Goal: Book appointment/travel/reservation

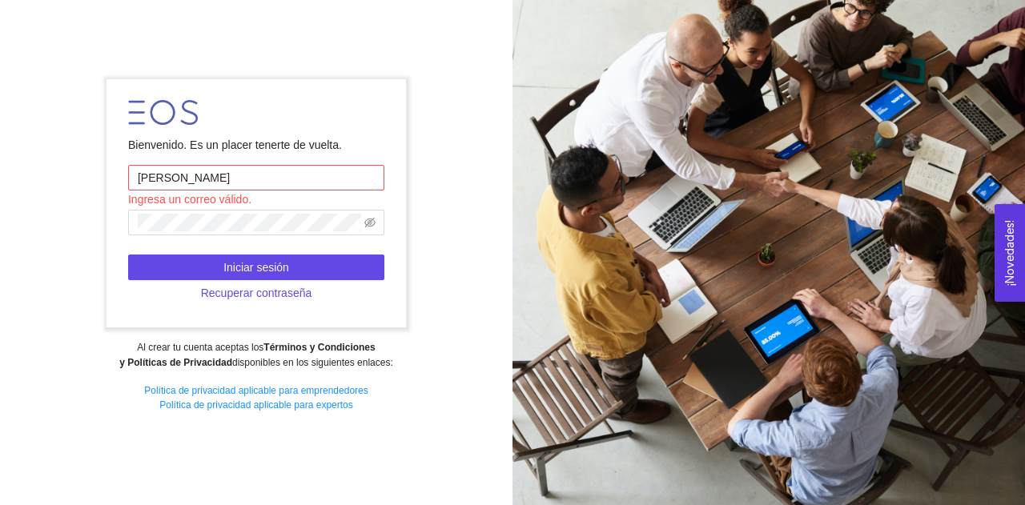
click at [207, 182] on input "[PERSON_NAME]" at bounding box center [256, 178] width 256 height 26
type input "R"
type input "[EMAIL_ADDRESS][DOMAIN_NAME]"
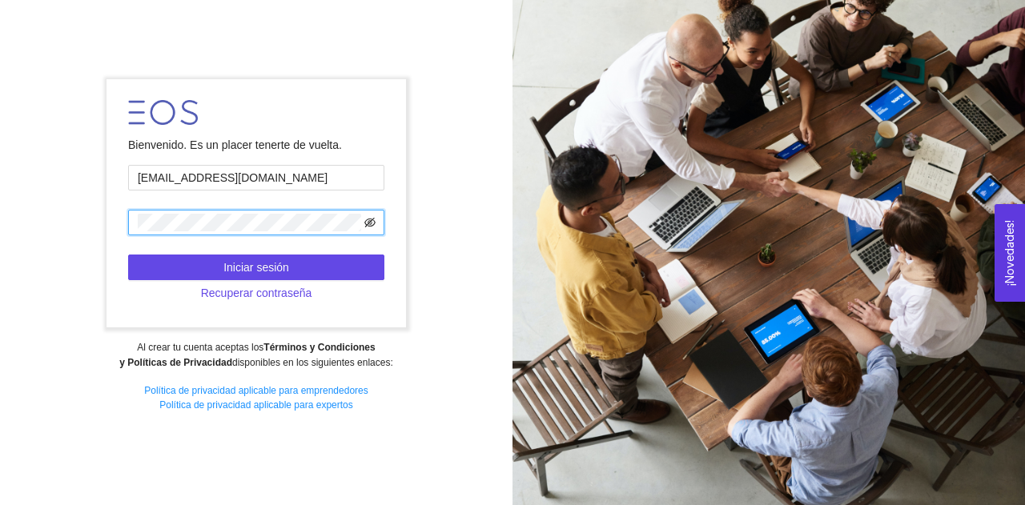
click at [373, 219] on icon "eye-invisible" at bounding box center [369, 223] width 11 height 10
click at [373, 219] on icon "eye" at bounding box center [369, 222] width 11 height 11
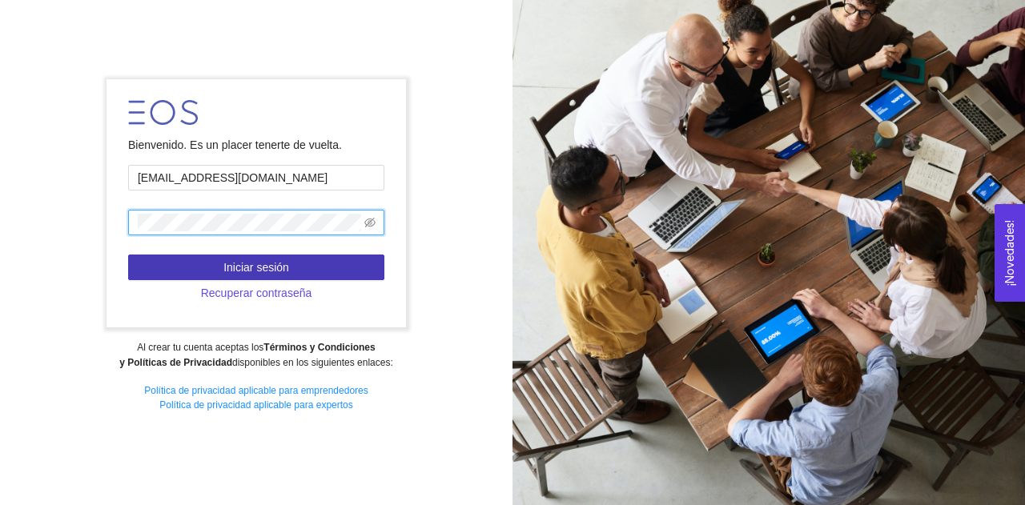
click at [296, 274] on button "Iniciar sesión" at bounding box center [256, 268] width 256 height 26
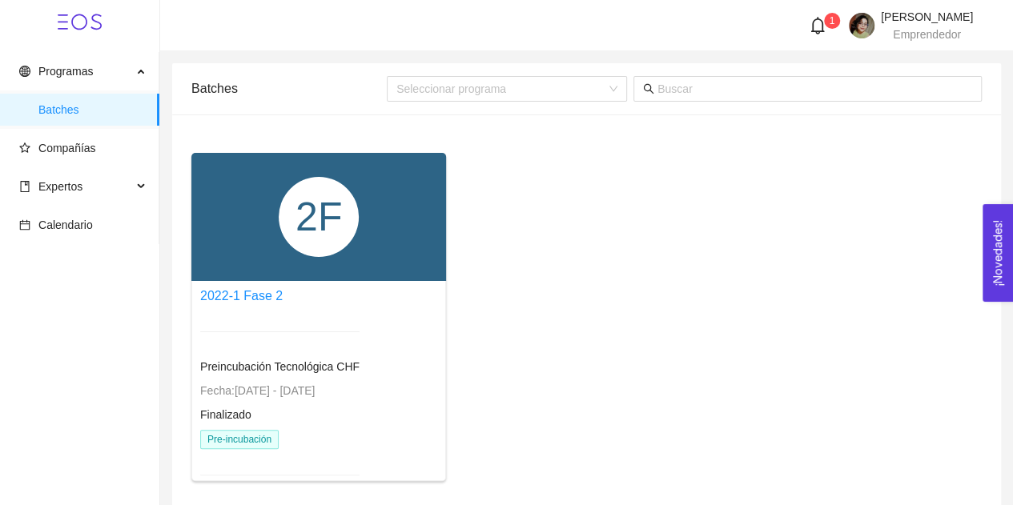
click at [827, 12] on div "1 [PERSON_NAME] Emprendedor" at bounding box center [887, 25] width 172 height 29
click at [823, 26] on icon "bell" at bounding box center [818, 26] width 18 height 18
click at [701, 169] on div "2F 2022-1 Fase 2 Preincubación Tecnológica CHF Fecha: [DATE] - [DATE] Finalizad…" at bounding box center [586, 323] width 803 height 341
click at [277, 368] on span "Preincubación Tecnológica CHF" at bounding box center [279, 366] width 159 height 13
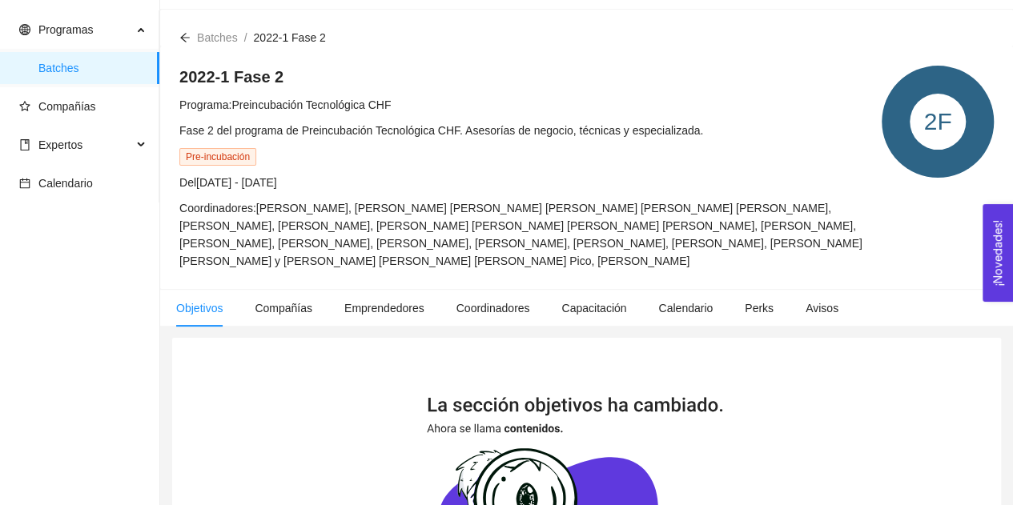
scroll to position [41, 0]
click at [83, 151] on span "Expertos" at bounding box center [75, 146] width 113 height 32
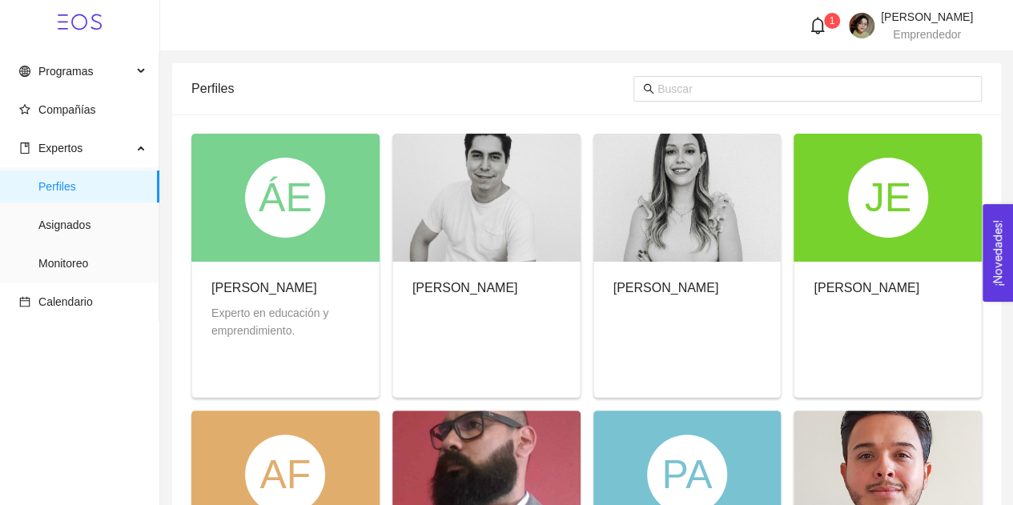
scroll to position [6, 0]
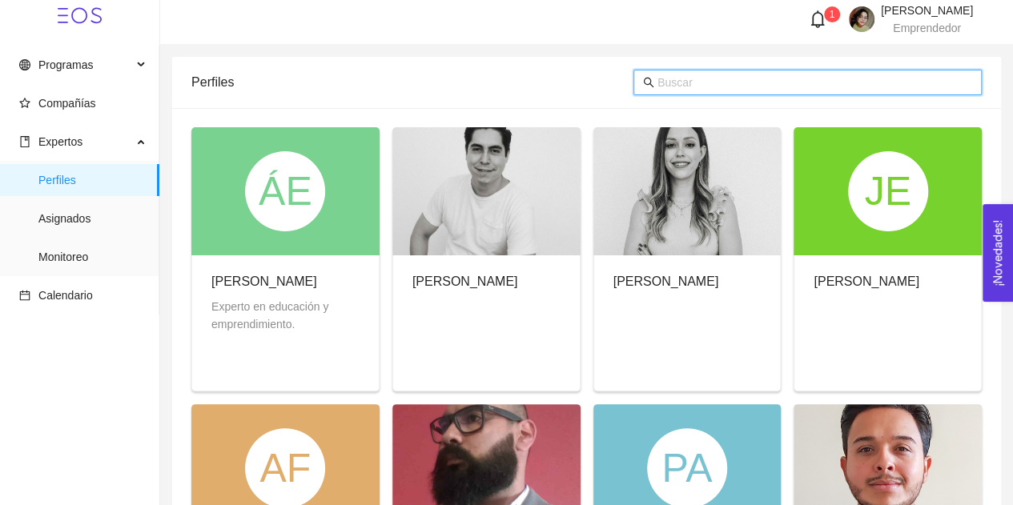
click at [675, 86] on input "text" at bounding box center [815, 83] width 315 height 18
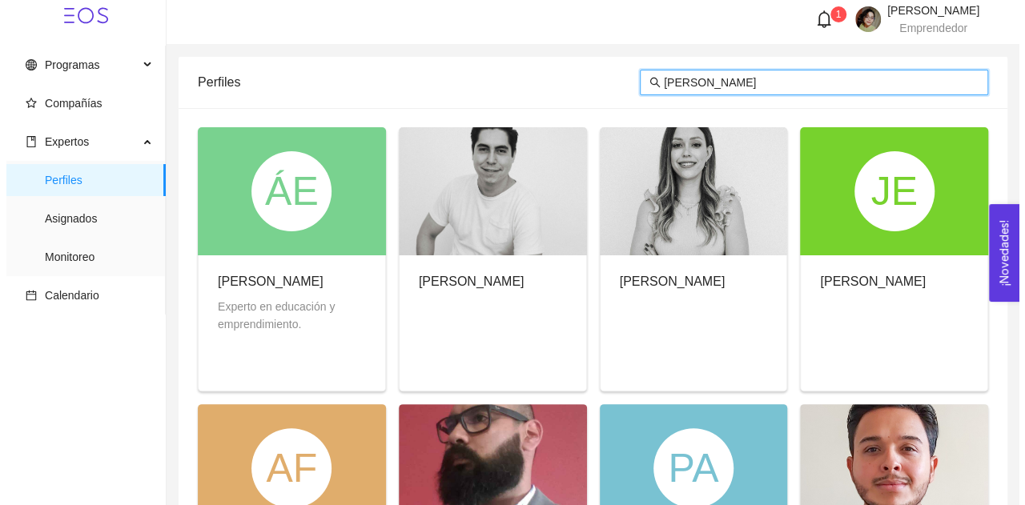
scroll to position [0, 0]
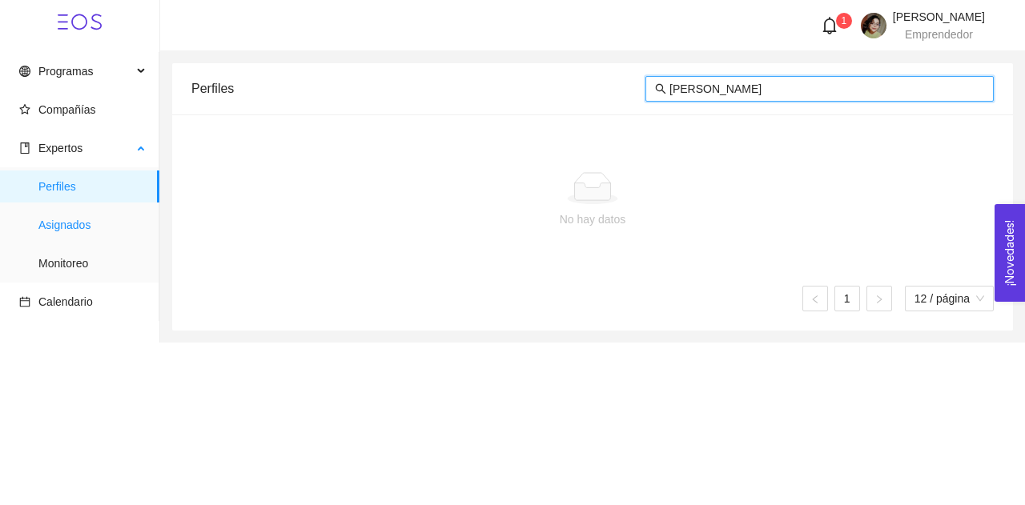
type input "[PERSON_NAME]"
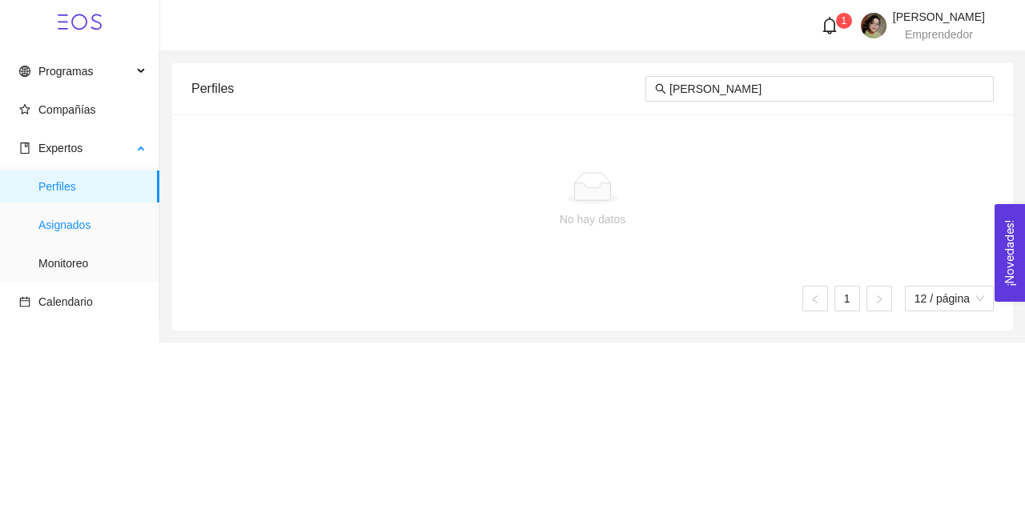
click at [89, 234] on span "Asignados" at bounding box center [92, 225] width 108 height 32
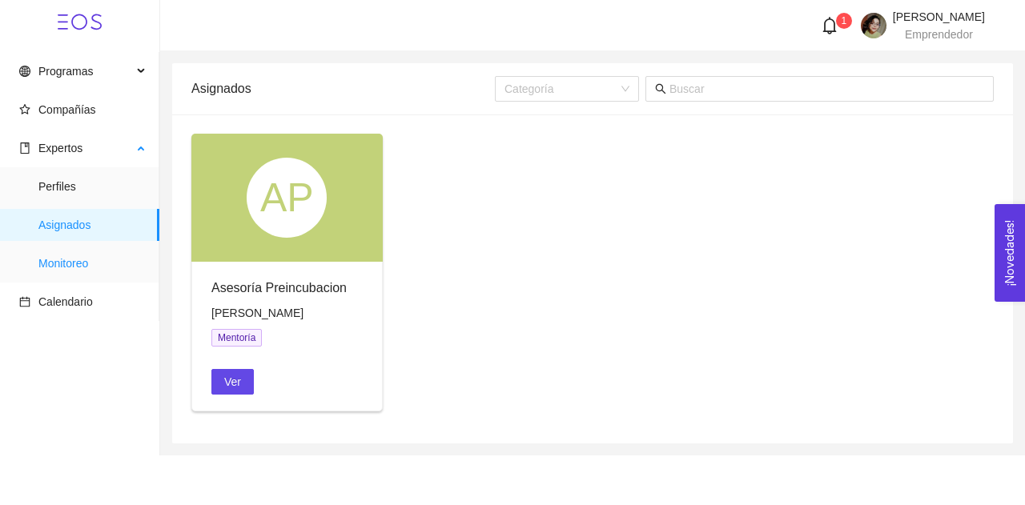
click at [103, 249] on span "Monitoreo" at bounding box center [92, 263] width 108 height 32
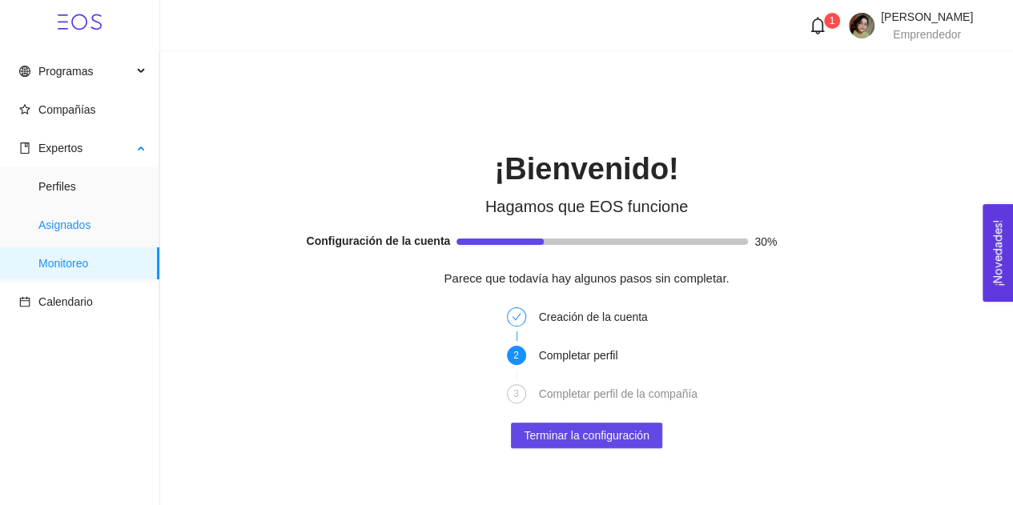
click at [98, 231] on span "Asignados" at bounding box center [92, 225] width 108 height 32
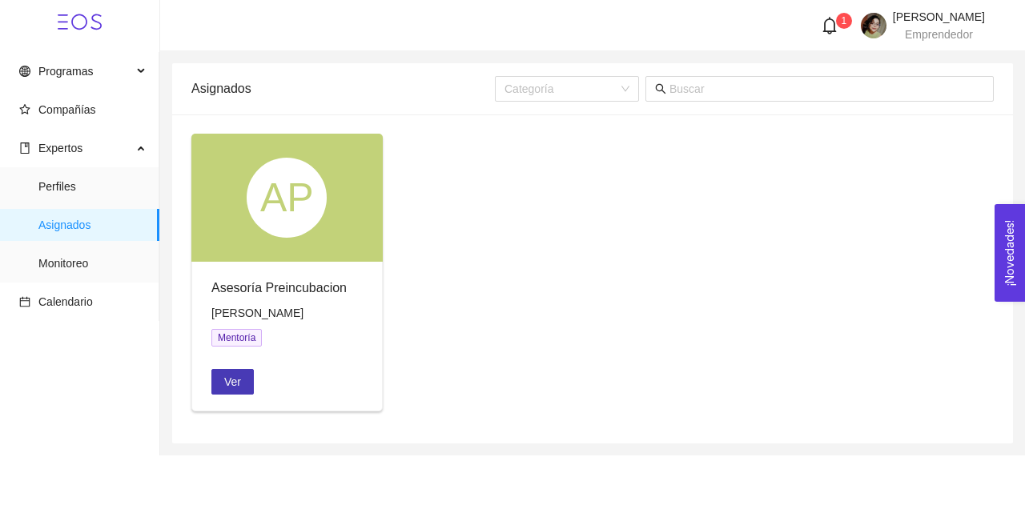
click at [224, 376] on span "Ver" at bounding box center [232, 382] width 17 height 18
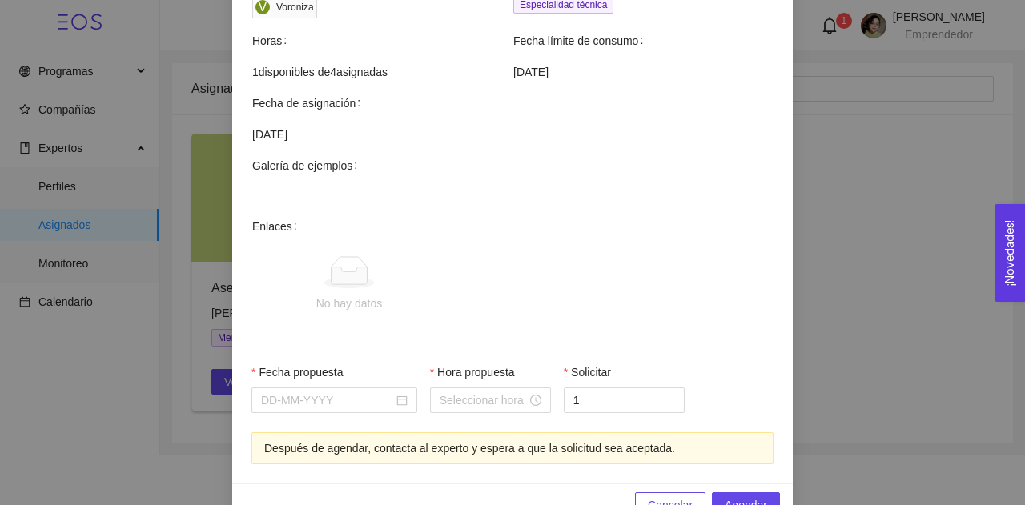
scroll to position [574, 0]
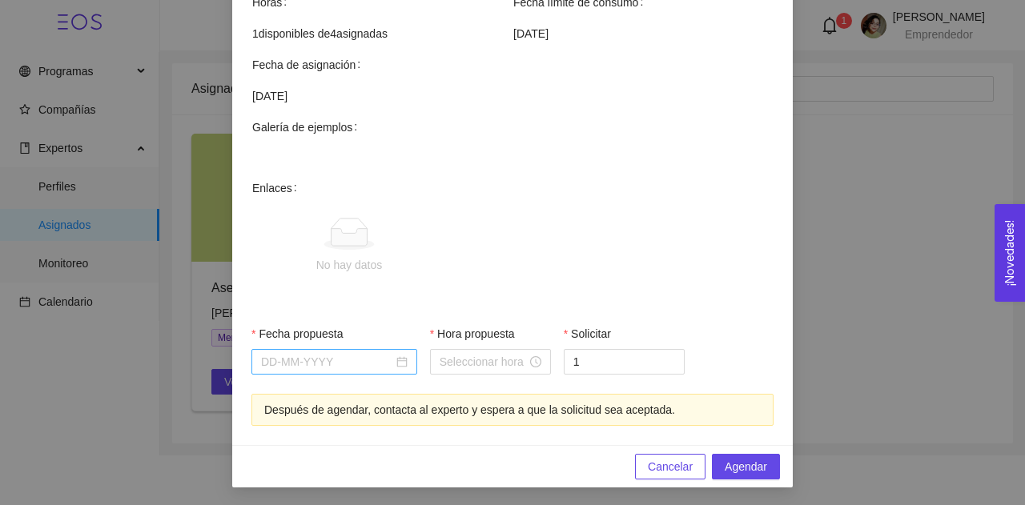
click at [396, 362] on div at bounding box center [334, 362] width 147 height 18
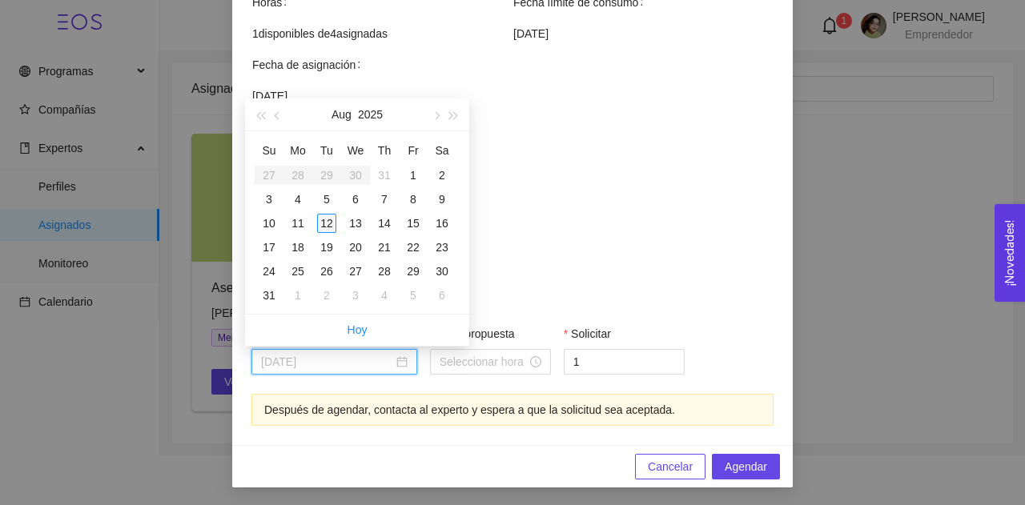
type input "[DATE]"
click at [328, 227] on div "12" at bounding box center [326, 223] width 19 height 19
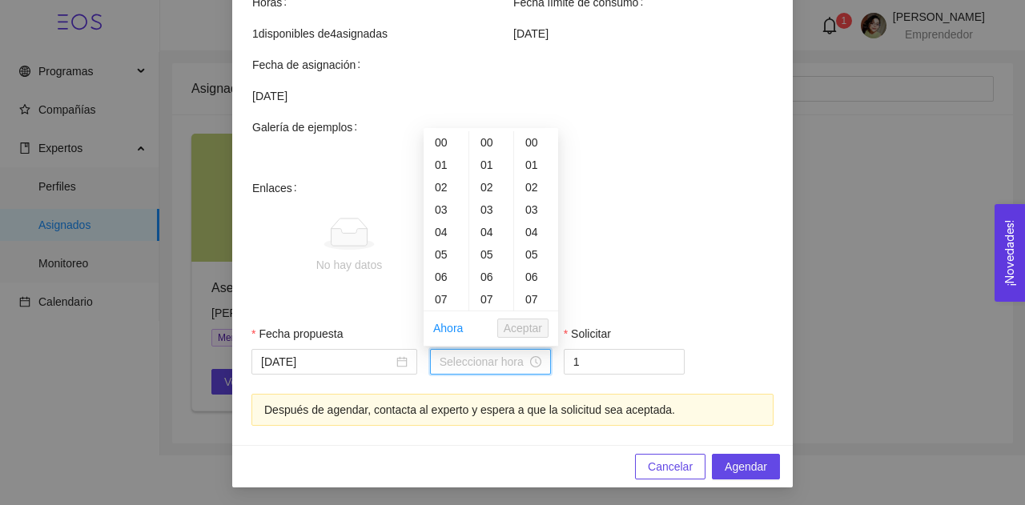
click at [466, 364] on input "Hora propuesta" at bounding box center [483, 362] width 87 height 18
click at [441, 191] on div "02" at bounding box center [446, 187] width 45 height 22
click at [532, 320] on span "Aceptar" at bounding box center [523, 329] width 38 height 18
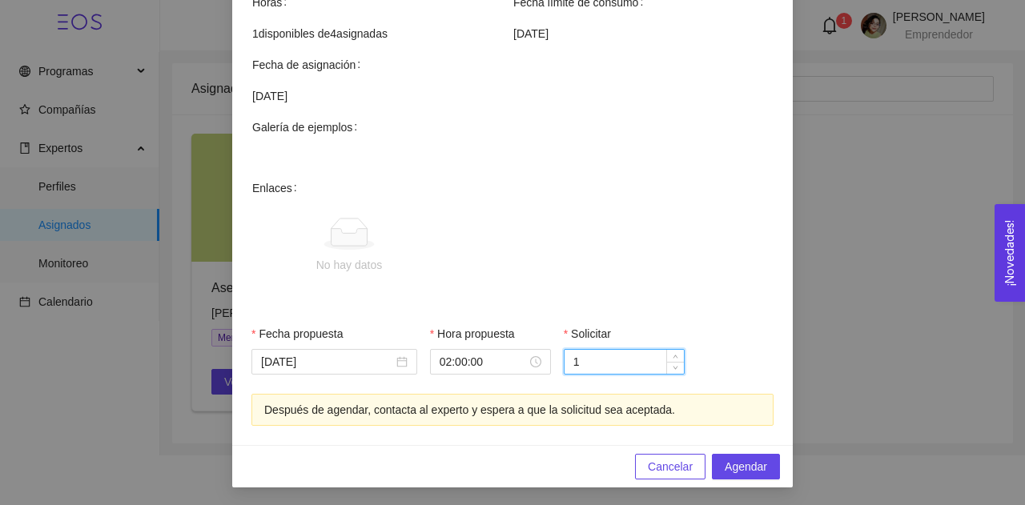
click at [578, 358] on input "1" at bounding box center [624, 362] width 119 height 24
click at [730, 465] on span "Agendar" at bounding box center [746, 467] width 42 height 18
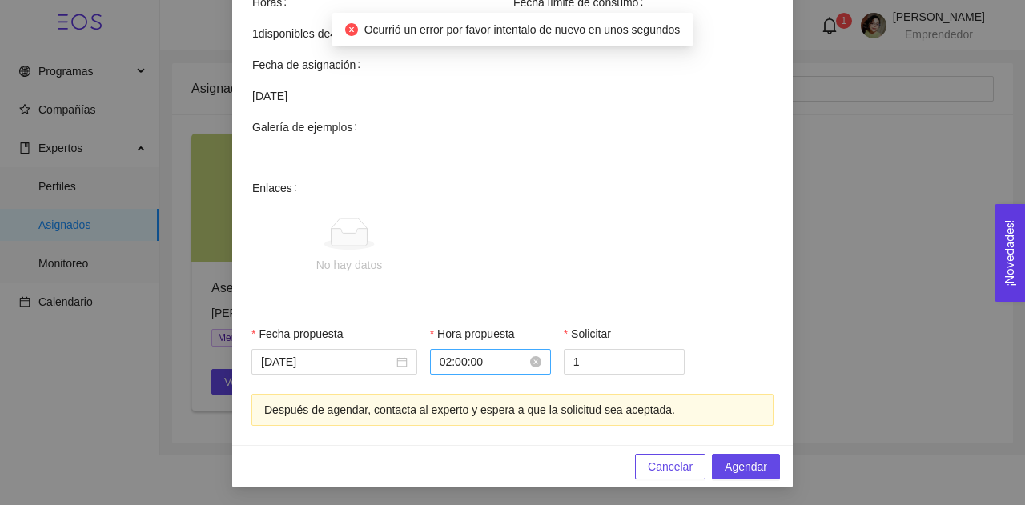
click at [485, 362] on input "02:00:00" at bounding box center [483, 362] width 87 height 18
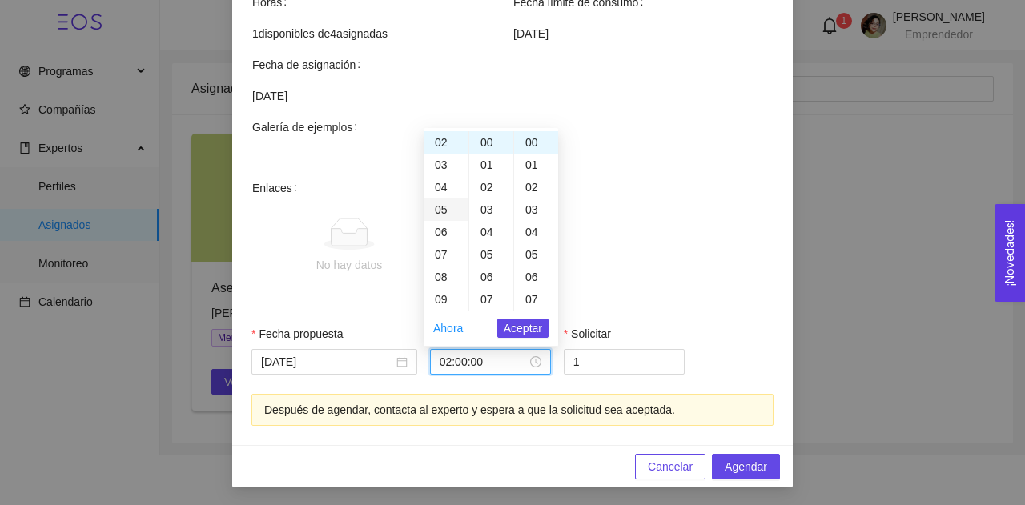
scroll to position [0, 0]
click at [436, 165] on div "01" at bounding box center [446, 165] width 45 height 22
type input "01:00:00"
click at [532, 324] on span "Aceptar" at bounding box center [523, 329] width 38 height 18
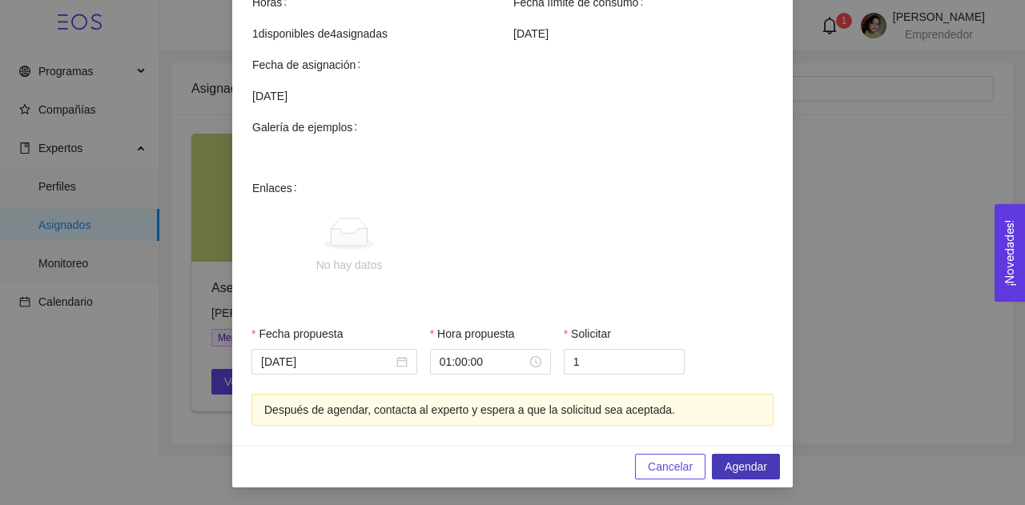
click at [725, 462] on span "Agendar" at bounding box center [746, 467] width 42 height 18
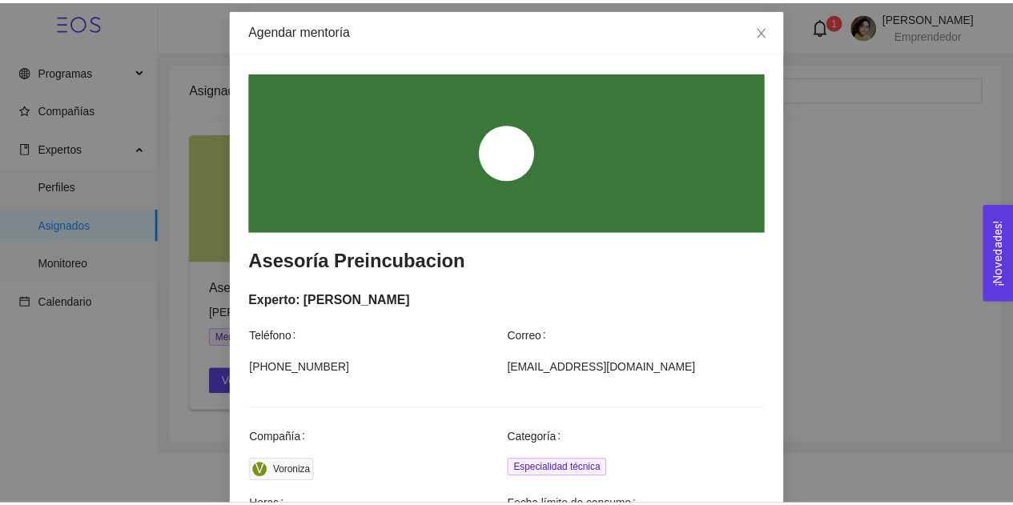
scroll to position [0, 0]
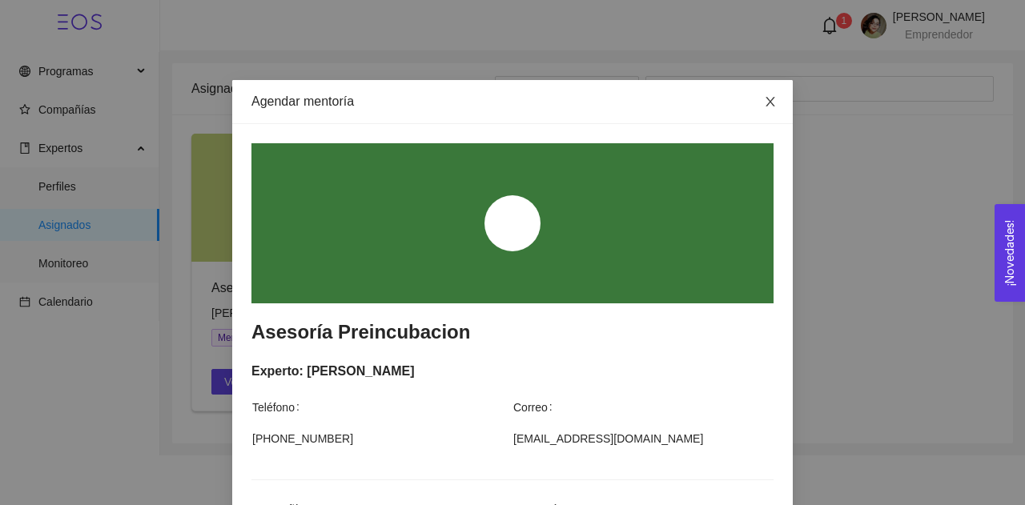
click at [763, 95] on span "Close" at bounding box center [770, 102] width 45 height 45
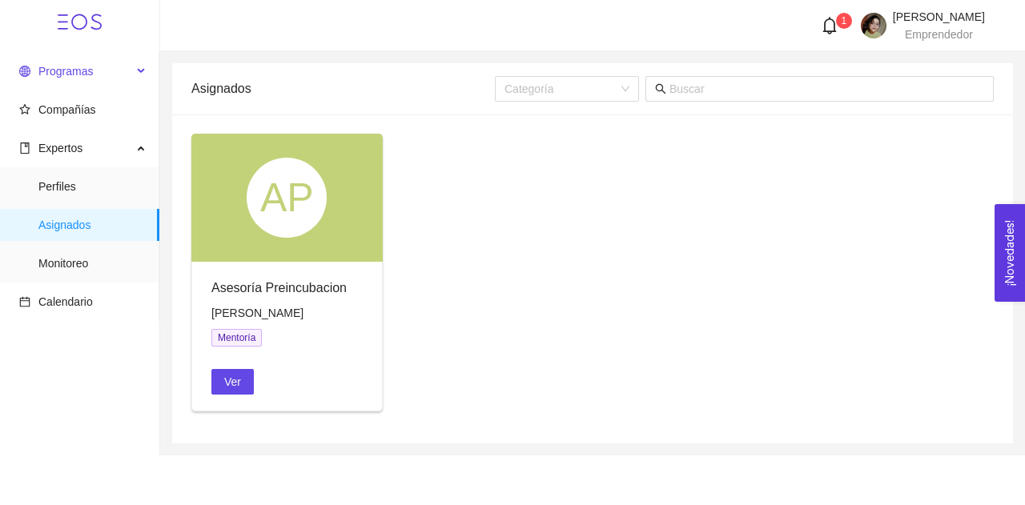
click at [109, 61] on span "Programas" at bounding box center [75, 71] width 113 height 32
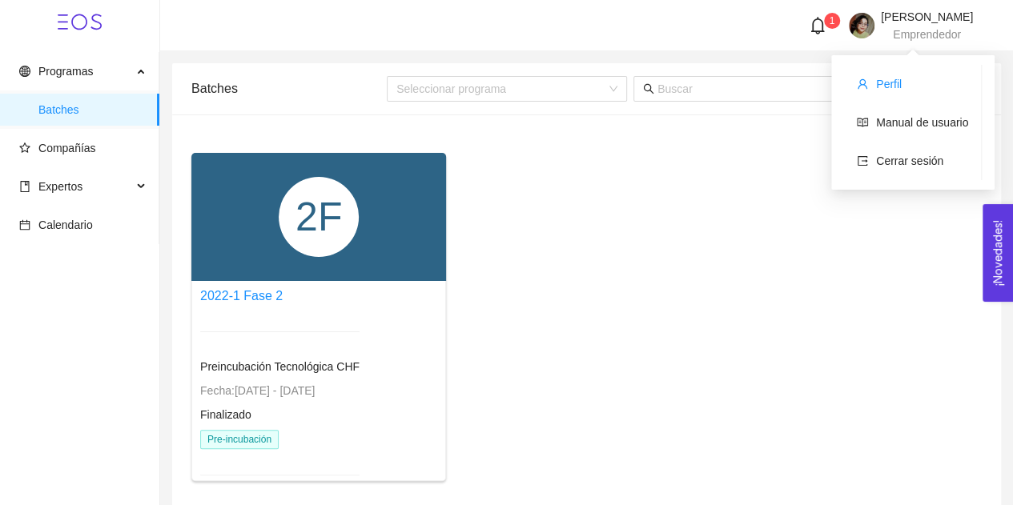
click at [882, 71] on li "Perfil" at bounding box center [912, 84] width 137 height 32
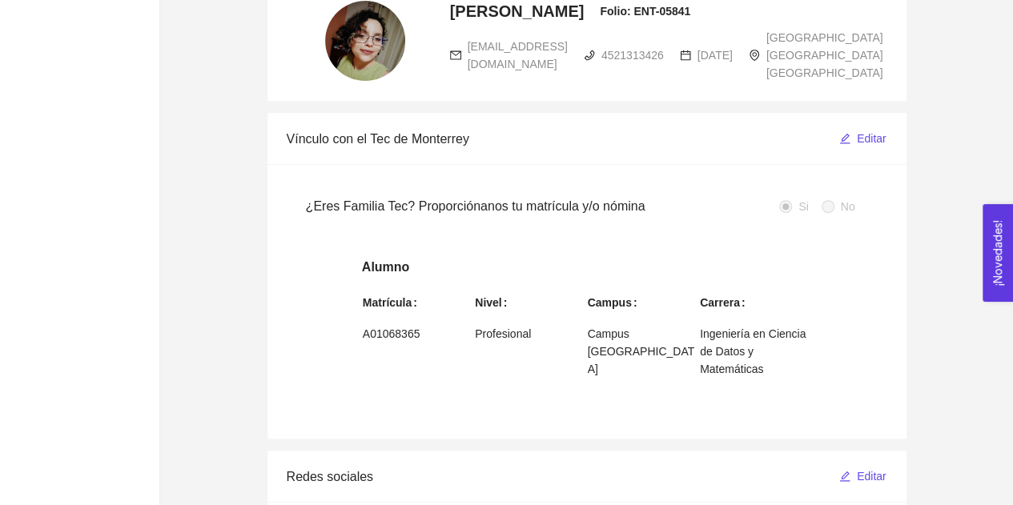
scroll to position [299, 0]
